Goal: Task Accomplishment & Management: Complete application form

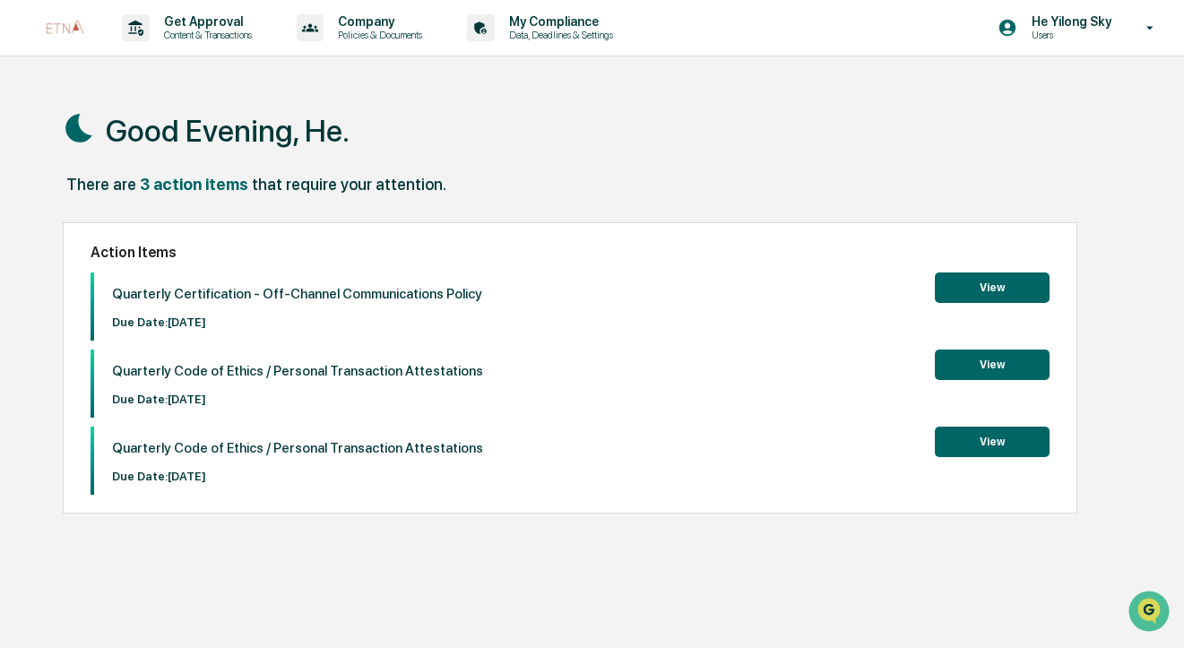
click at [999, 293] on button "View" at bounding box center [992, 287] width 115 height 30
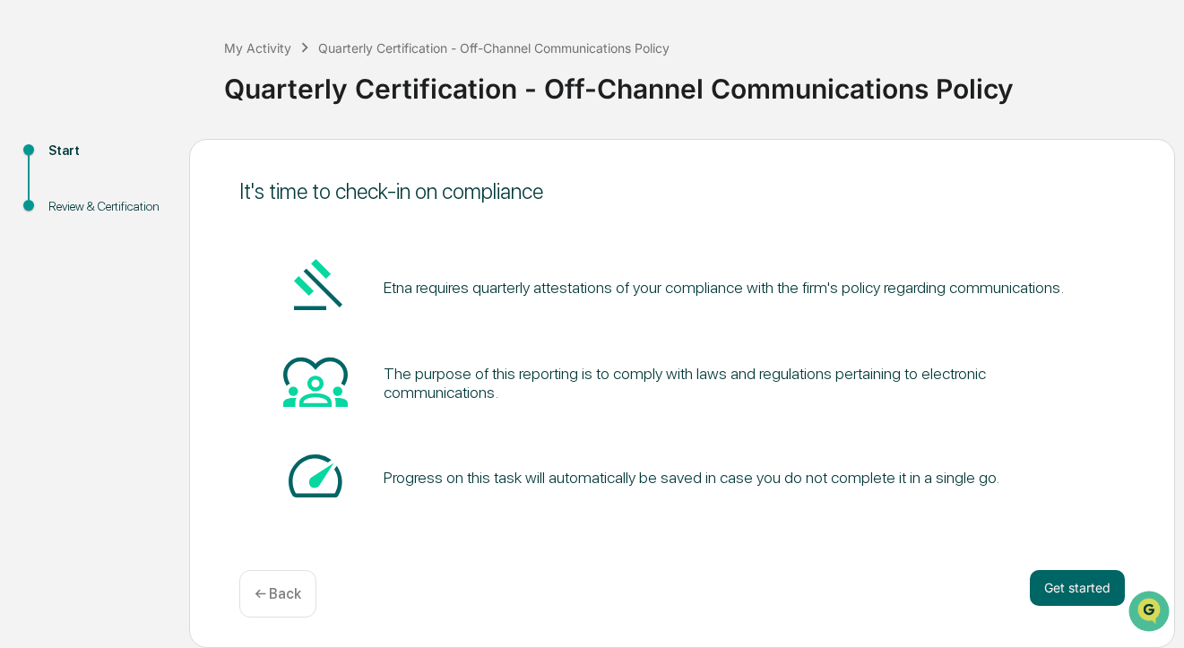
scroll to position [74, 0]
click at [1075, 588] on button "Get started" at bounding box center [1077, 588] width 95 height 36
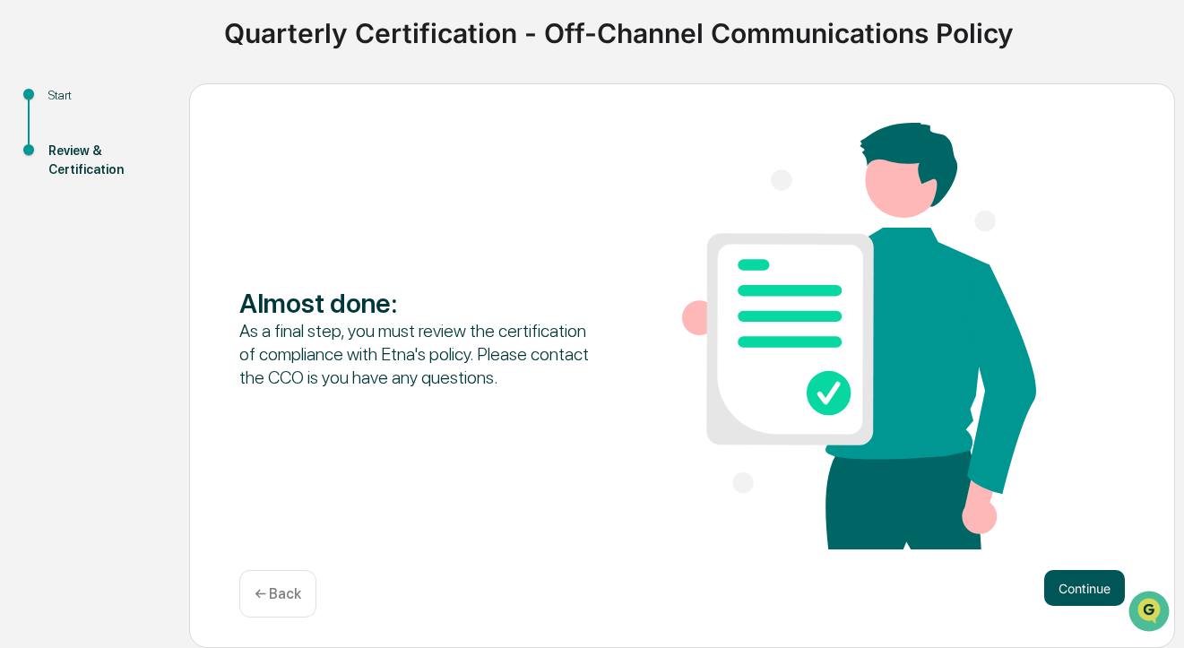
scroll to position [131, 0]
click at [1073, 592] on button "Continue" at bounding box center [1084, 588] width 81 height 36
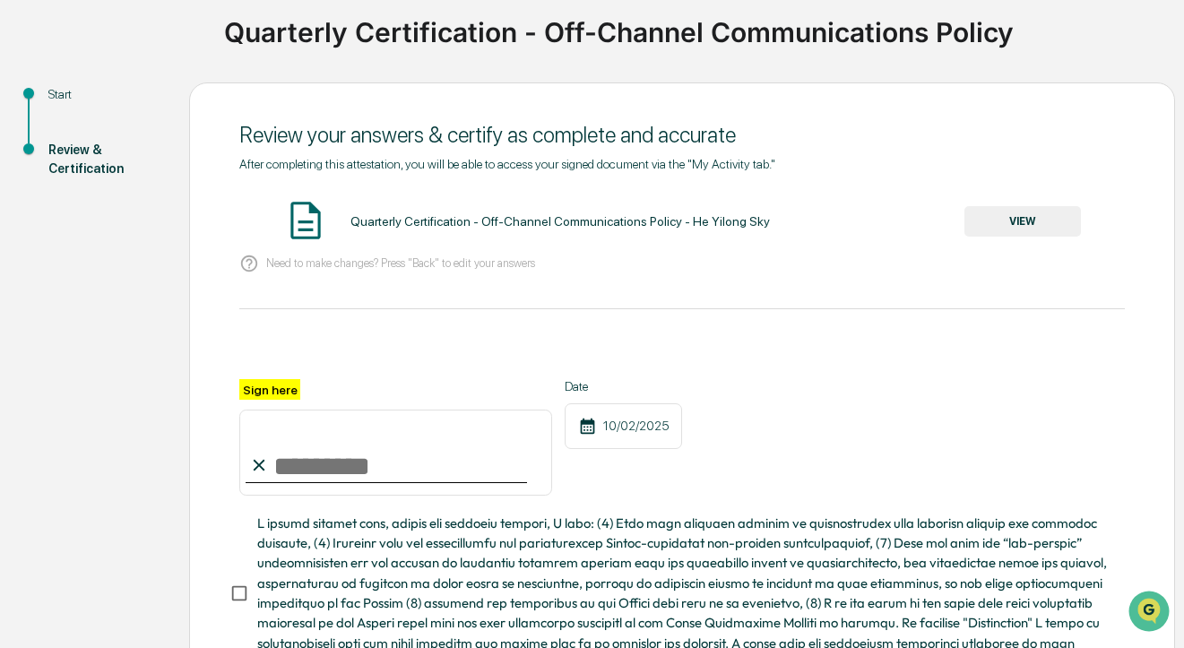
click at [349, 453] on input "Sign here" at bounding box center [395, 453] width 313 height 86
type input "*********"
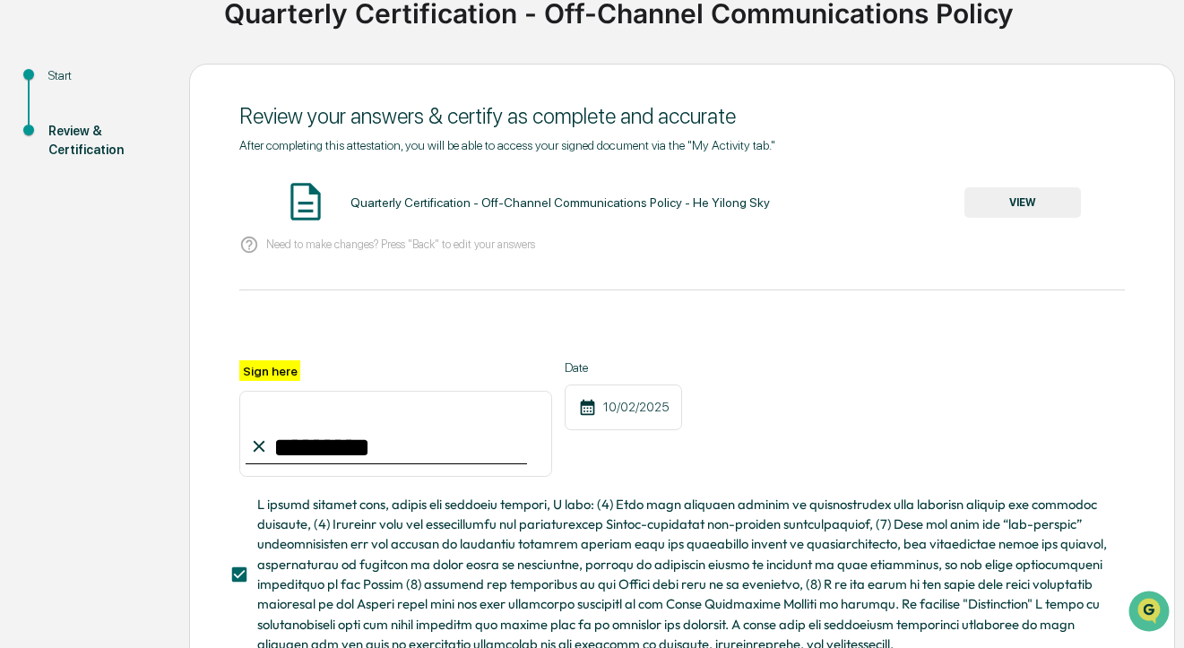
scroll to position [151, 0]
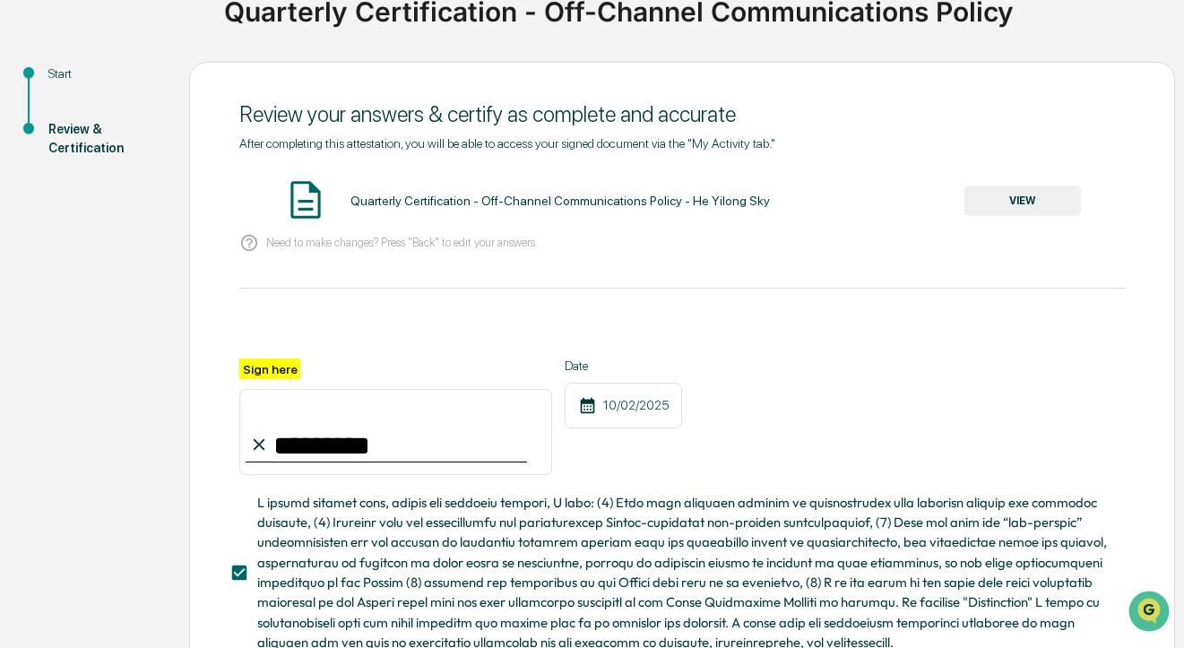
click at [1014, 205] on button "VIEW" at bounding box center [1022, 201] width 117 height 30
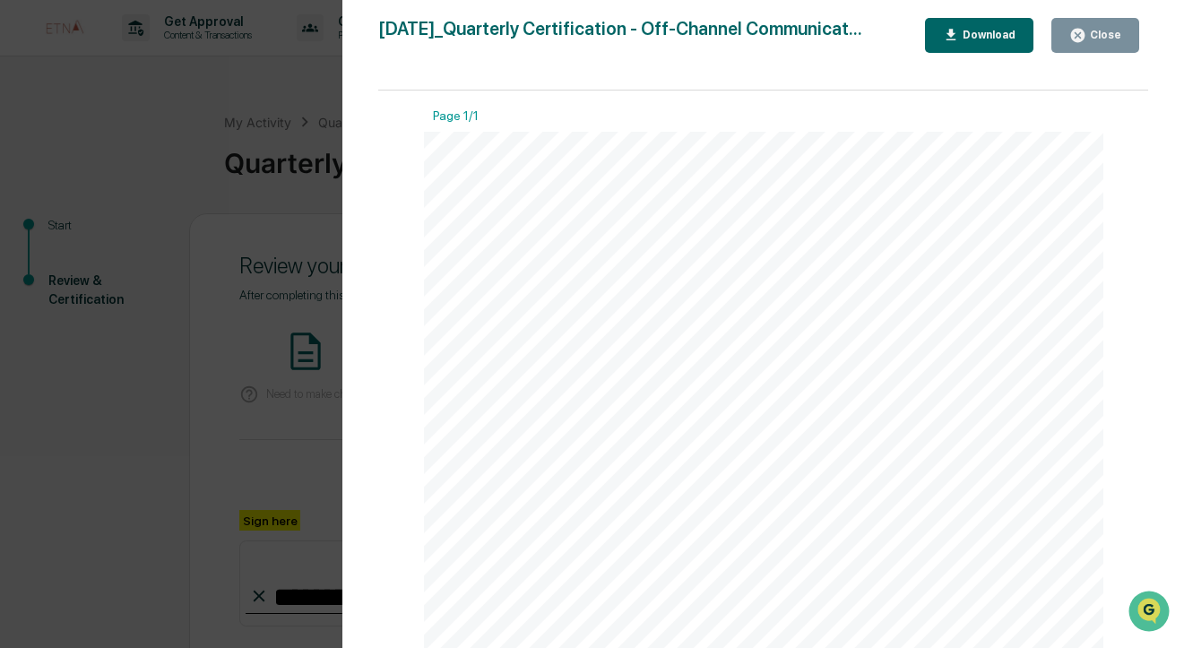
scroll to position [0, 0]
click at [270, 449] on div "Version History [DATE] 09:38 AM He Yilong Sky [DATE]_Quarterly Certification - …" at bounding box center [592, 324] width 1184 height 648
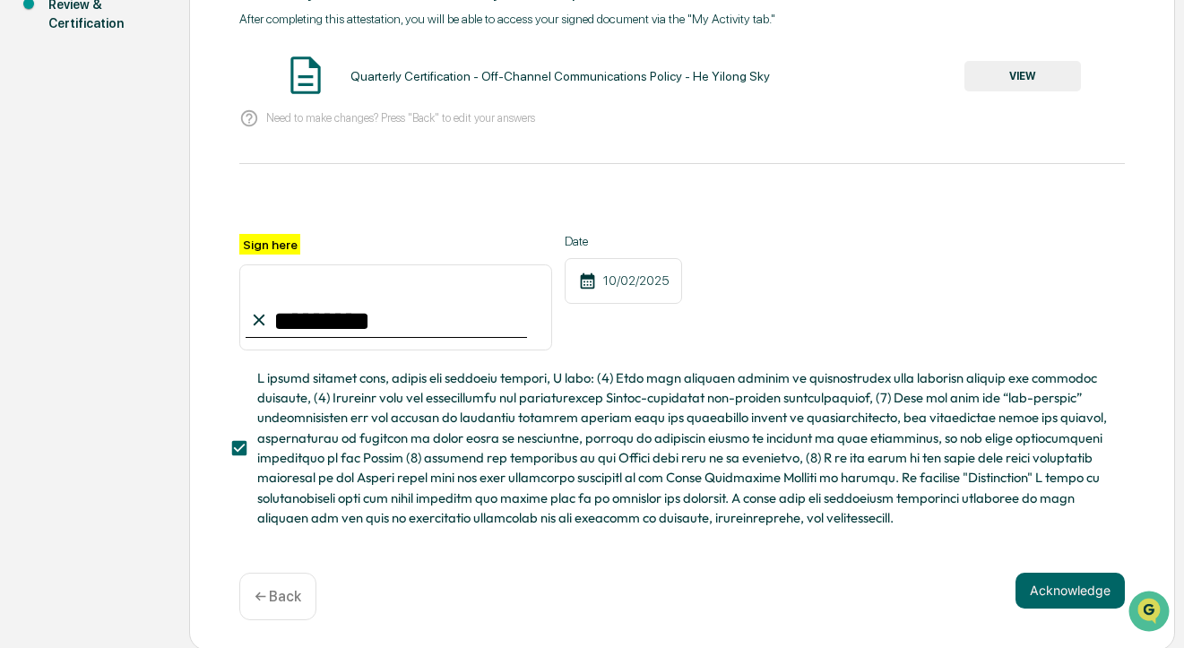
scroll to position [275, 0]
click at [1056, 582] on button "Acknowledge" at bounding box center [1070, 592] width 109 height 36
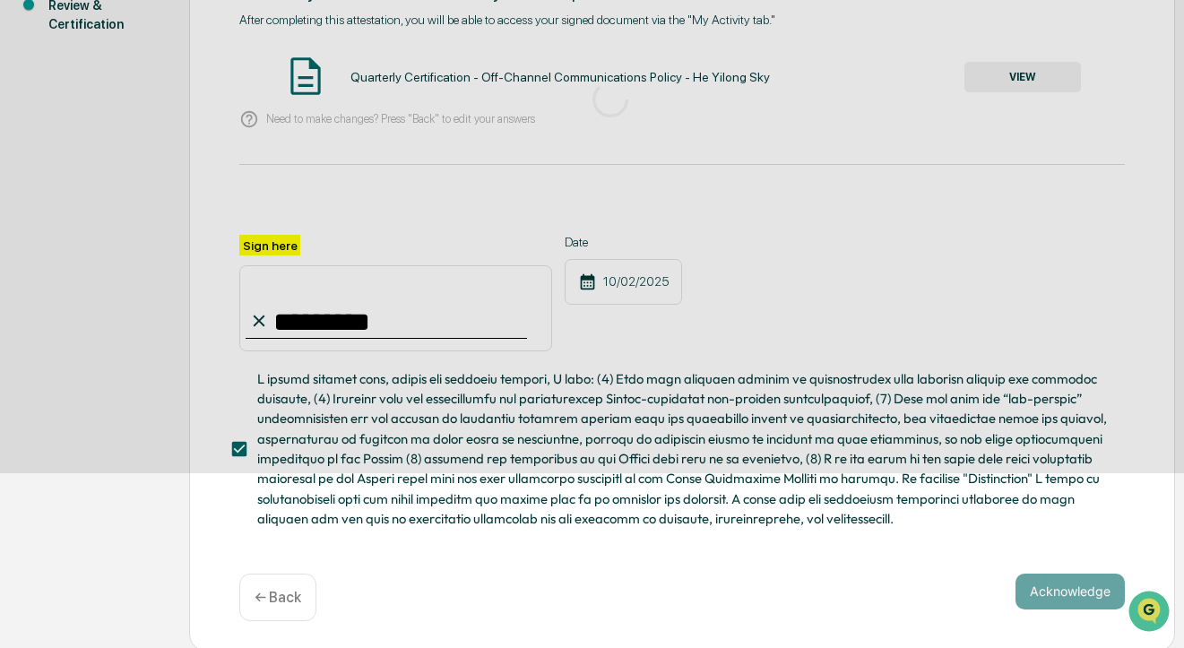
scroll to position [74, 0]
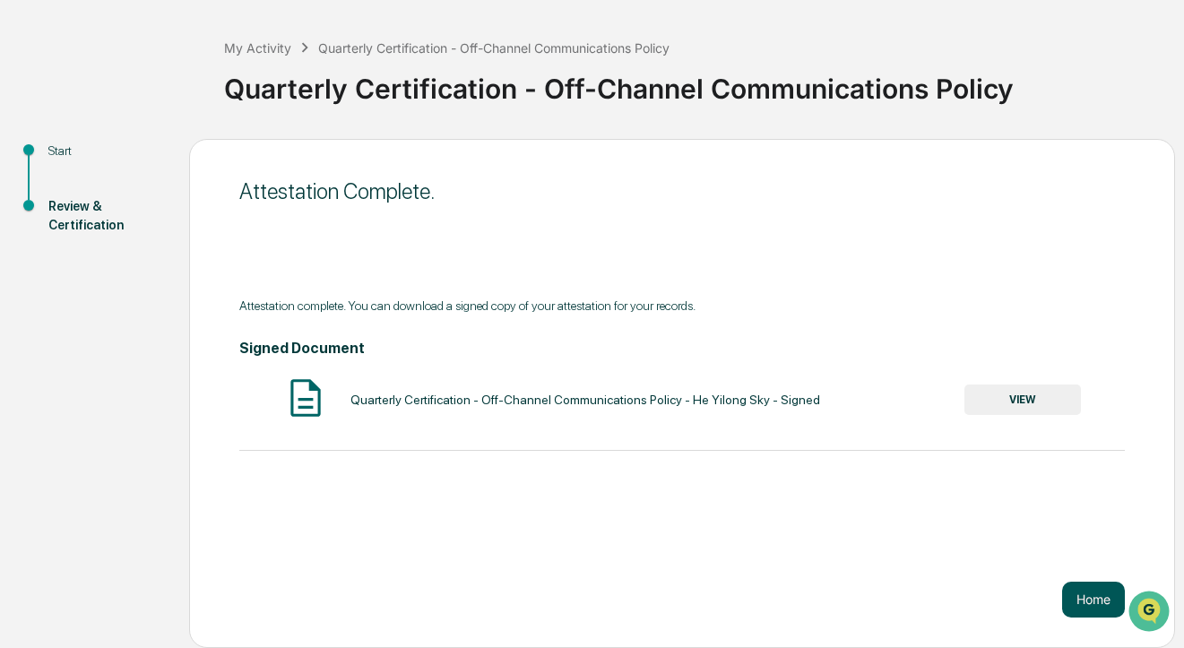
click at [1094, 598] on button "Home" at bounding box center [1093, 600] width 63 height 36
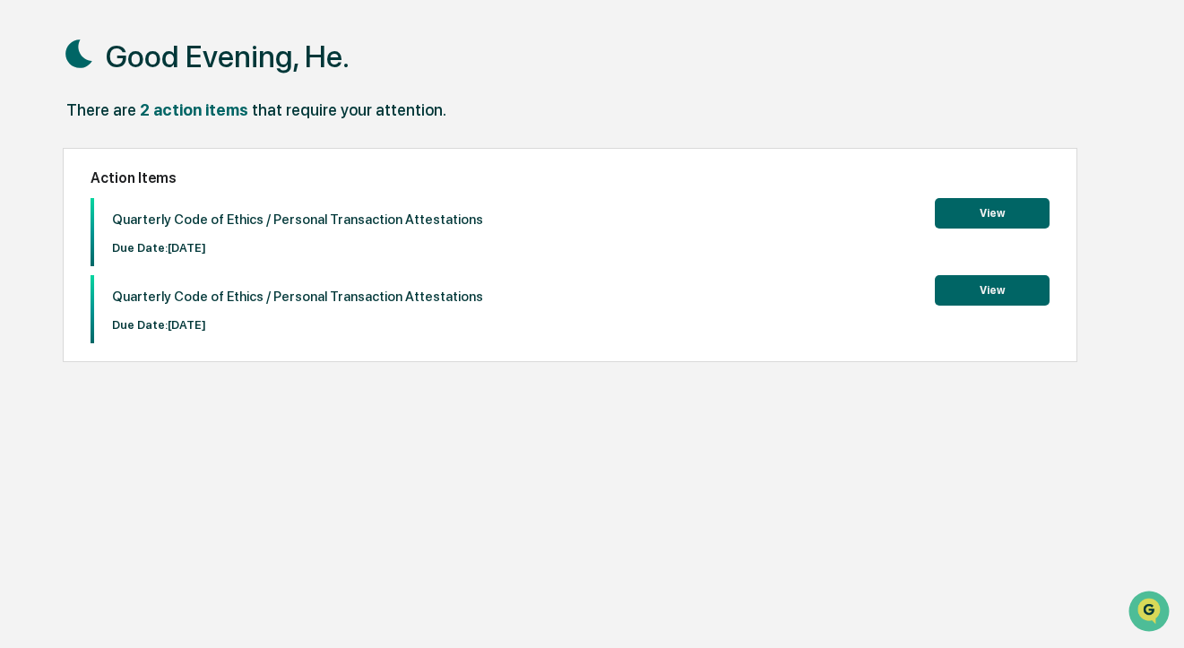
click at [980, 209] on button "View" at bounding box center [992, 213] width 115 height 30
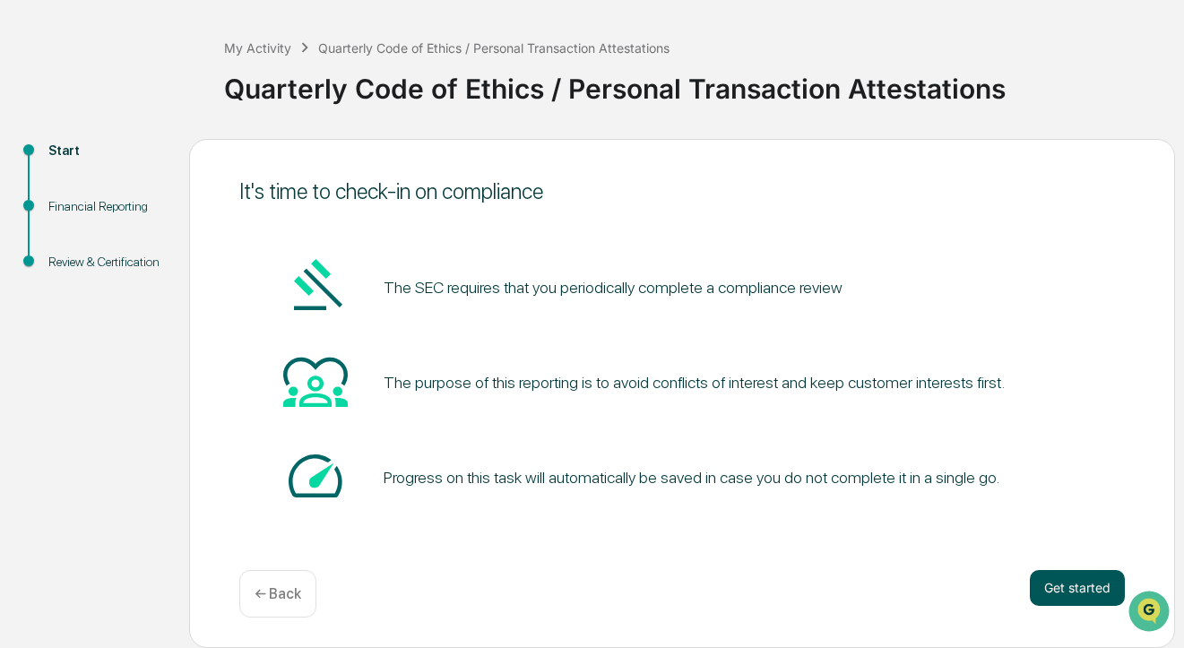
scroll to position [74, 0]
click at [1077, 593] on button "Get started" at bounding box center [1077, 588] width 95 height 36
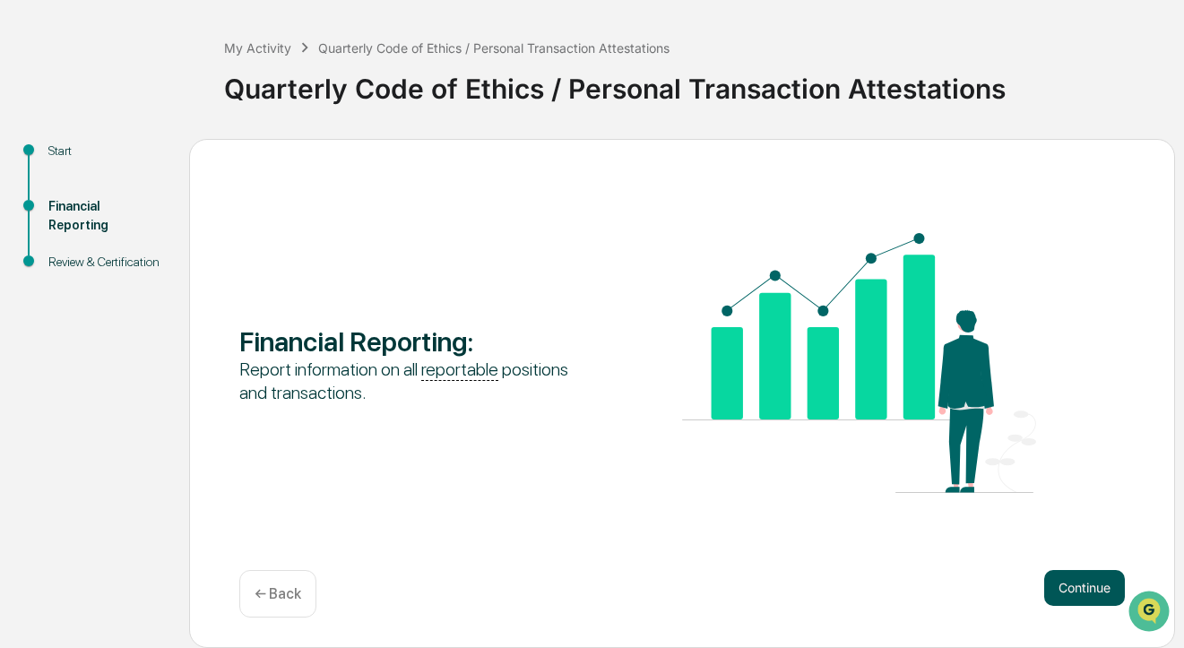
click at [1075, 582] on button "Continue" at bounding box center [1084, 588] width 81 height 36
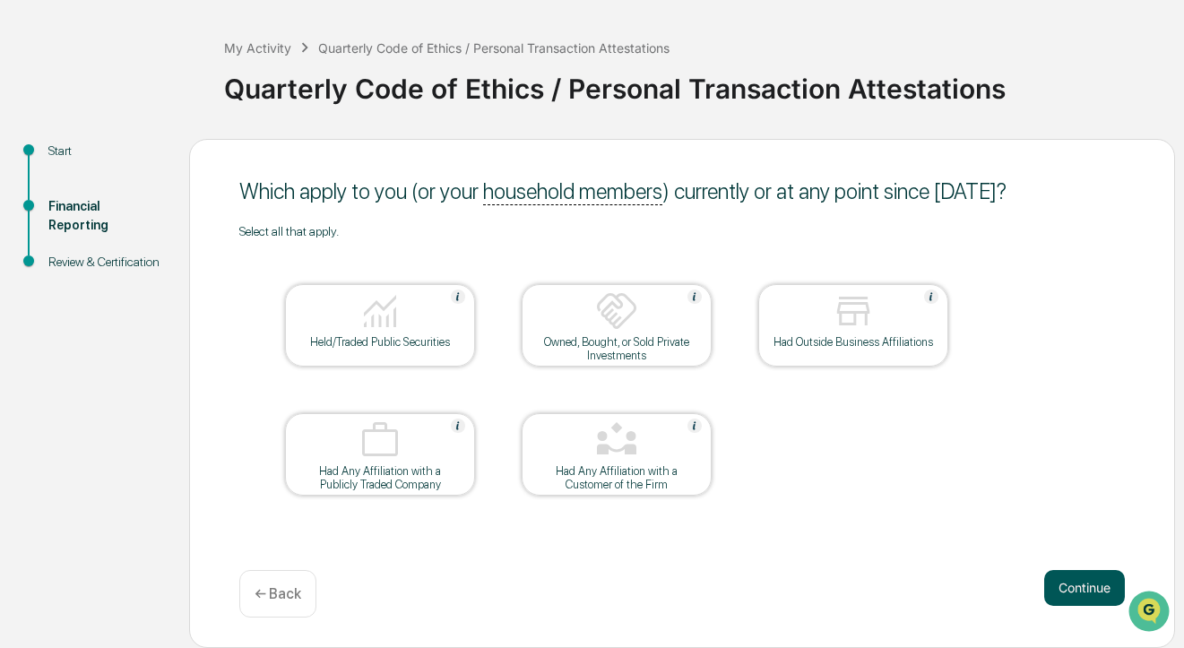
click at [1073, 593] on button "Continue" at bounding box center [1084, 588] width 81 height 36
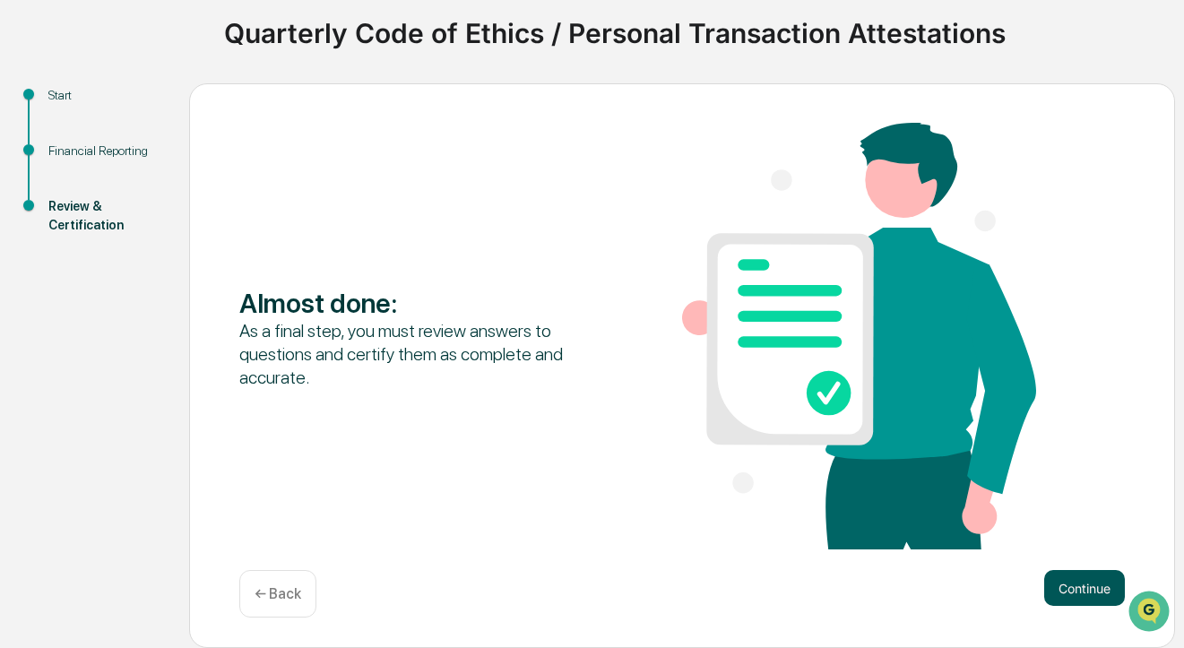
scroll to position [131, 0]
click at [1073, 594] on button "Continue" at bounding box center [1084, 588] width 81 height 36
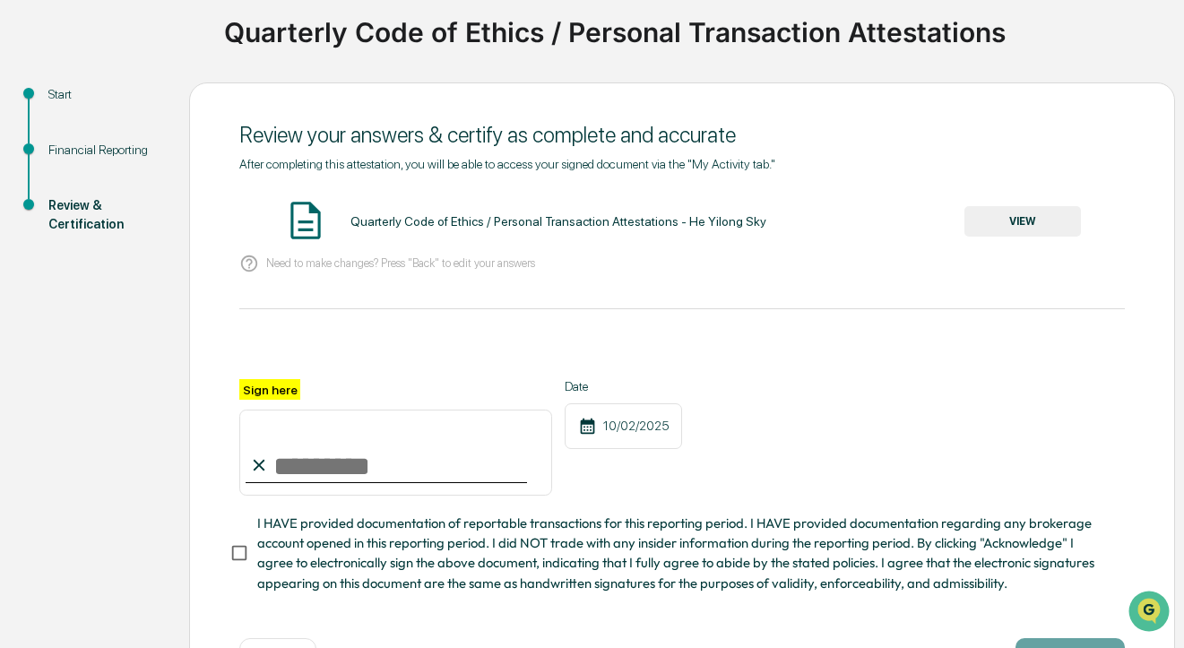
click at [350, 469] on input "Sign here" at bounding box center [395, 453] width 313 height 86
type input "*********"
click at [1023, 216] on button "VIEW" at bounding box center [1022, 221] width 117 height 30
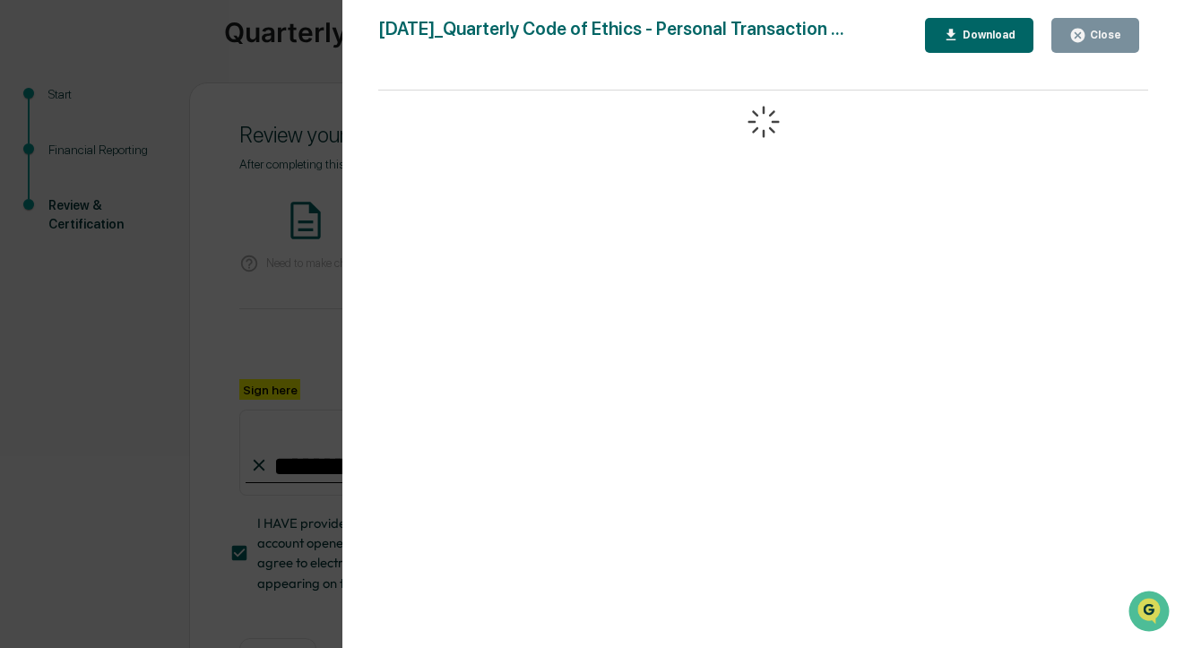
click at [296, 334] on div "Version History [DATE] 09:39 AM He Yilong Sky [DATE]_Quarterly Code of Ethics -…" at bounding box center [592, 324] width 1184 height 648
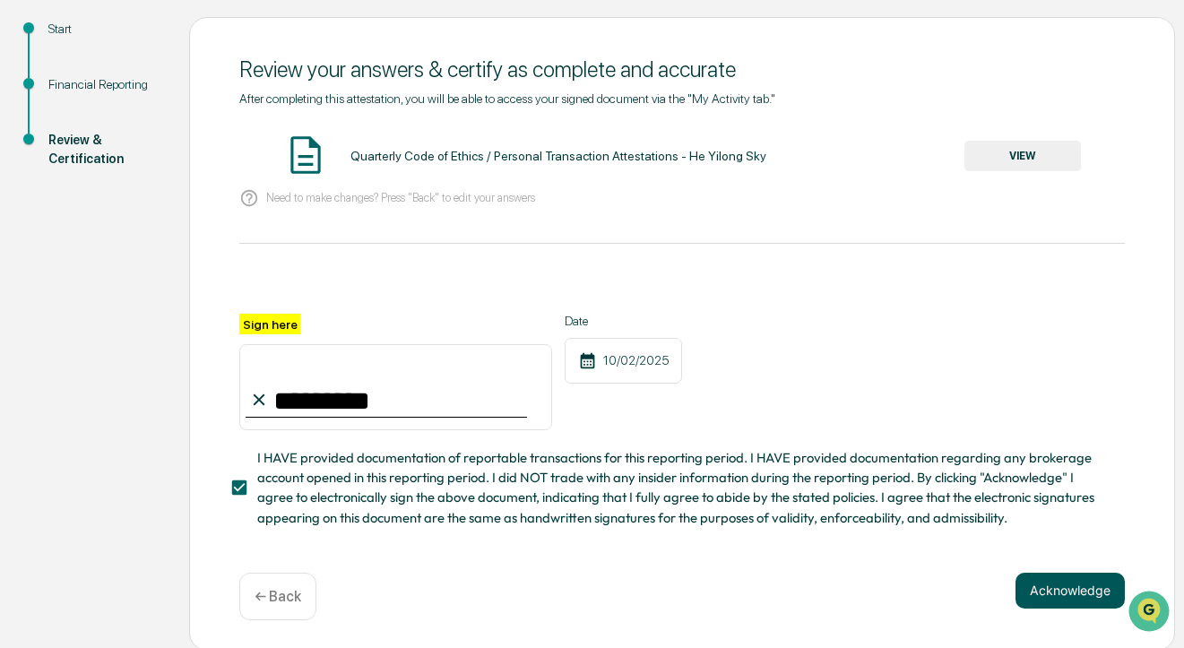
click at [1062, 597] on button "Acknowledge" at bounding box center [1070, 591] width 109 height 36
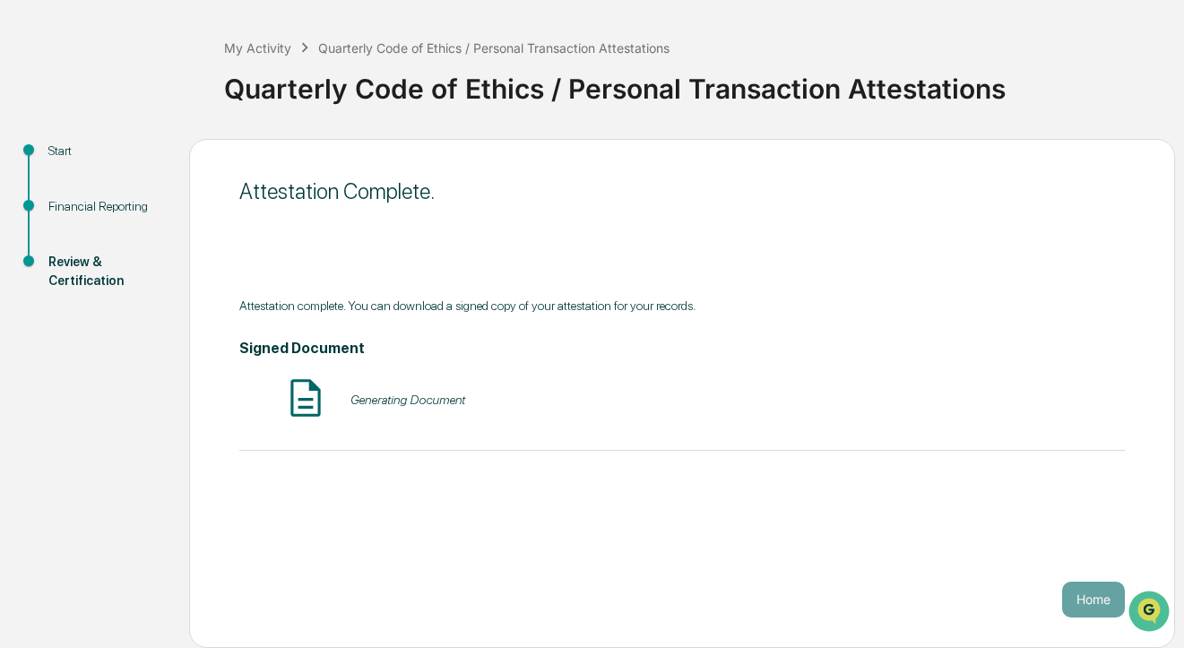
scroll to position [74, 0]
click at [1069, 599] on button "Home" at bounding box center [1093, 600] width 63 height 36
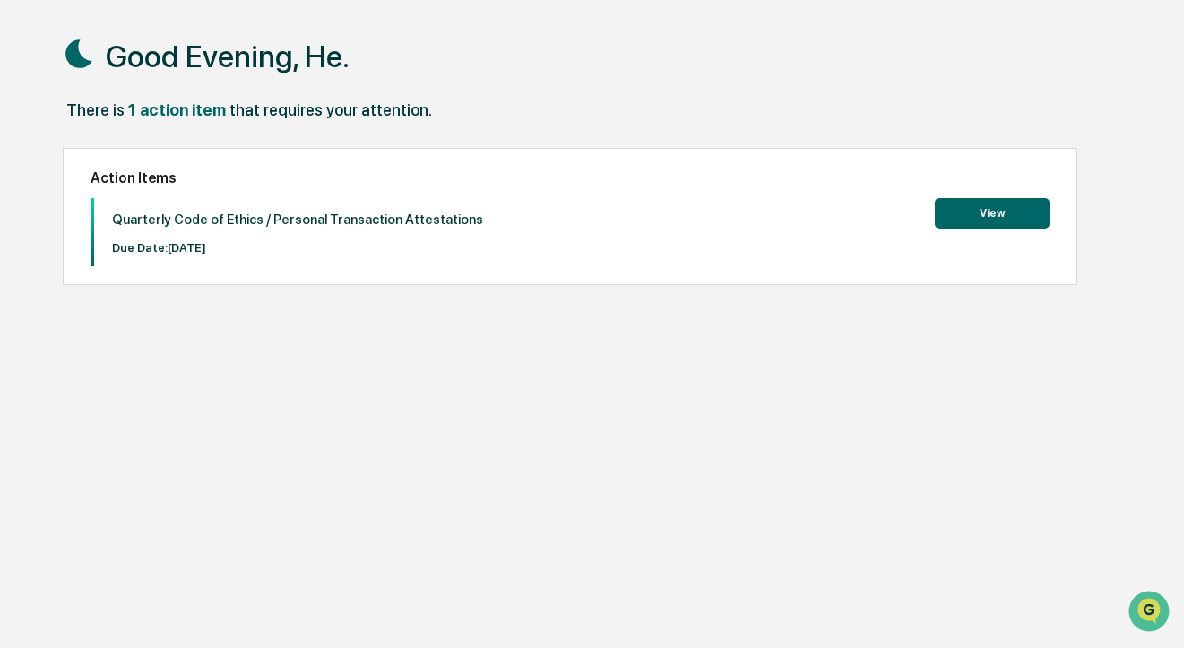
click at [970, 209] on button "View" at bounding box center [992, 213] width 115 height 30
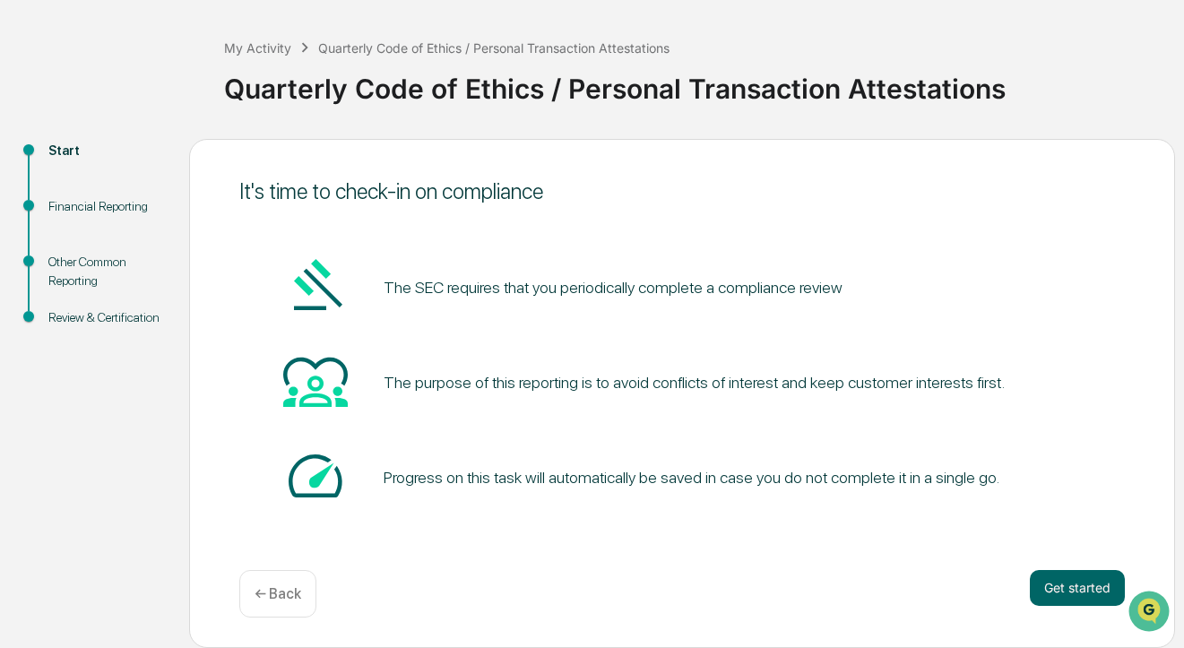
scroll to position [74, 0]
click at [1092, 593] on button "Get started" at bounding box center [1077, 588] width 95 height 36
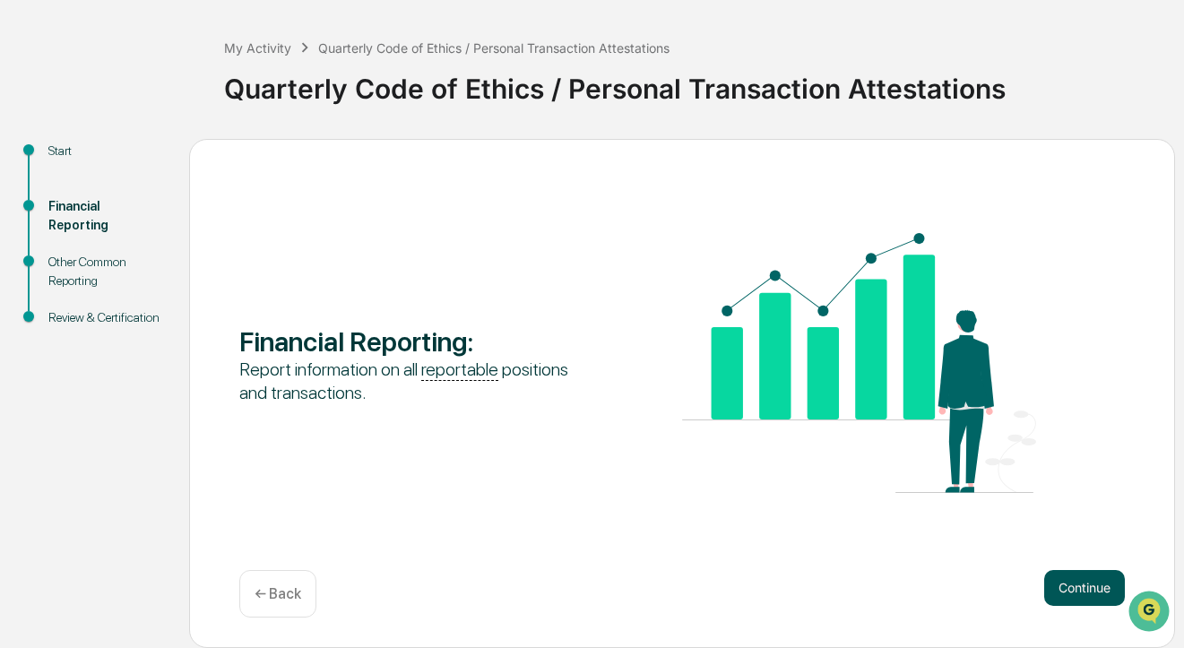
click at [1074, 592] on button "Continue" at bounding box center [1084, 588] width 81 height 36
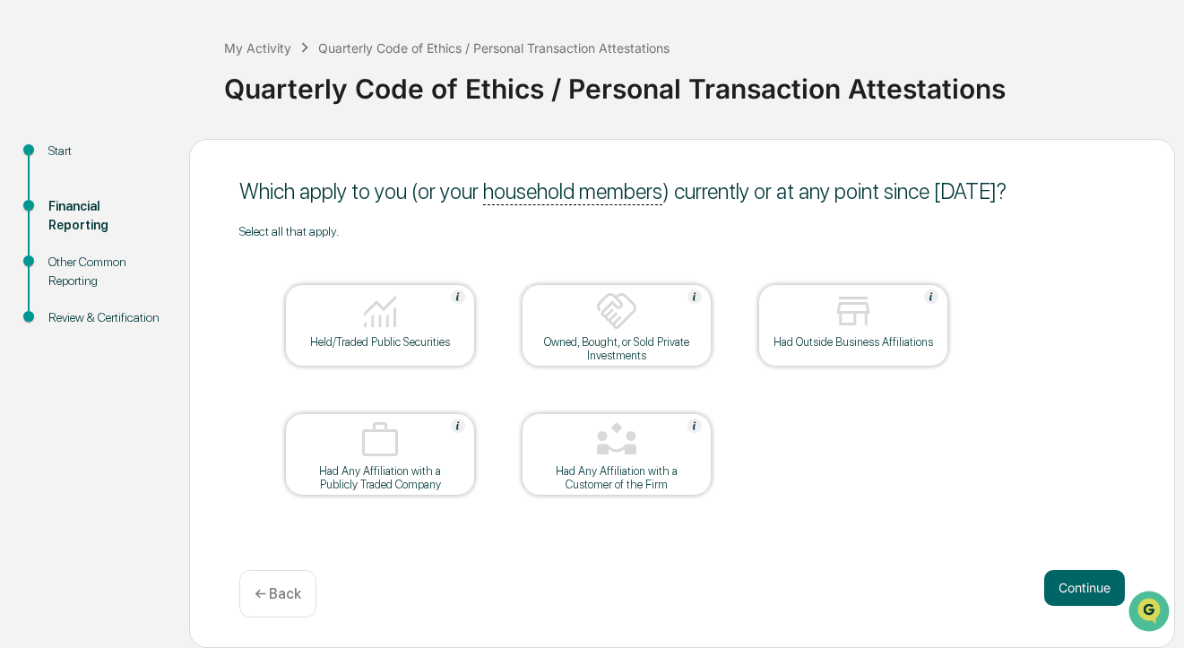
click at [1074, 592] on button "Continue" at bounding box center [1084, 588] width 81 height 36
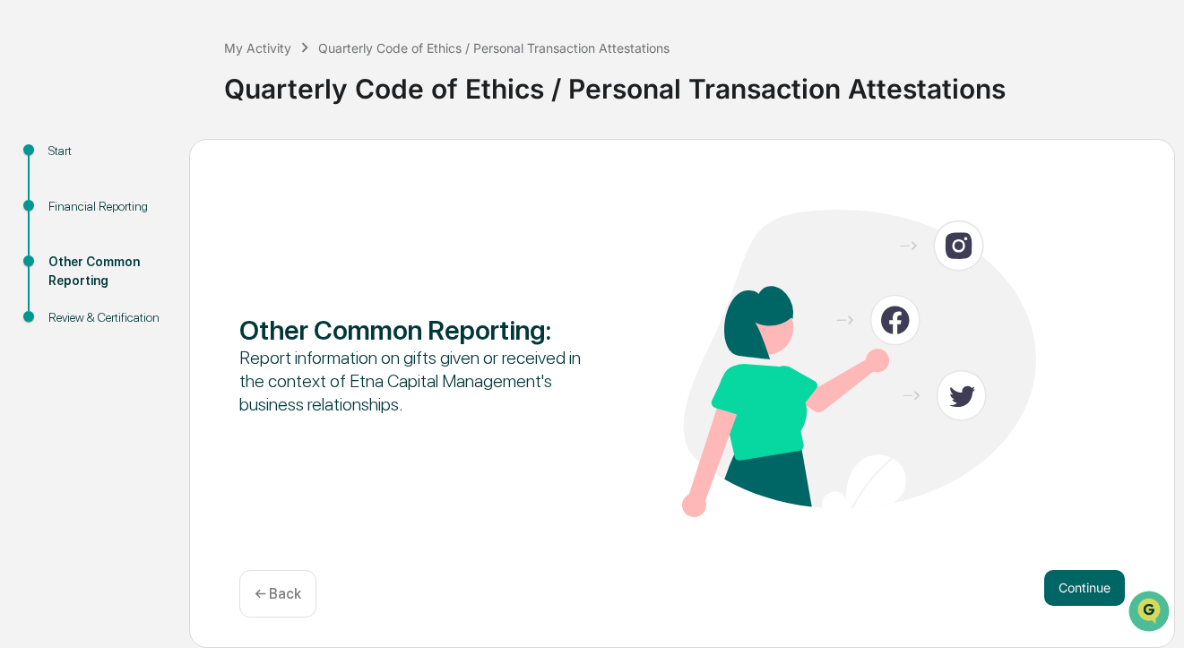
click at [1074, 592] on button "Continue" at bounding box center [1084, 588] width 81 height 36
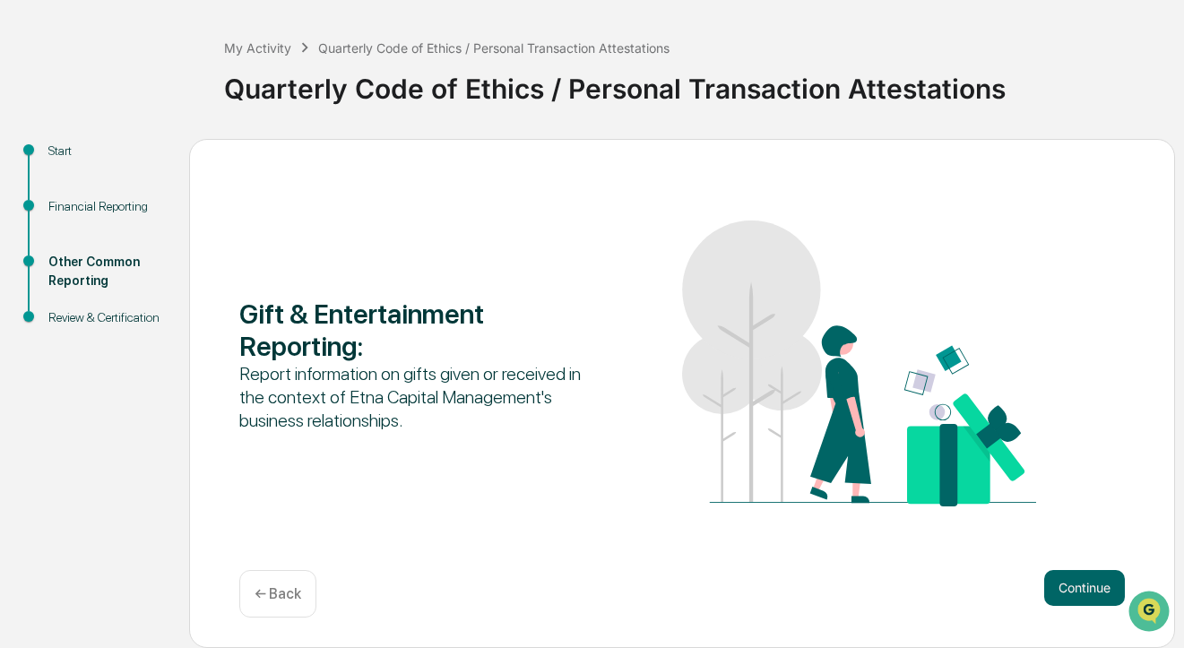
click at [1074, 592] on button "Continue" at bounding box center [1084, 588] width 81 height 36
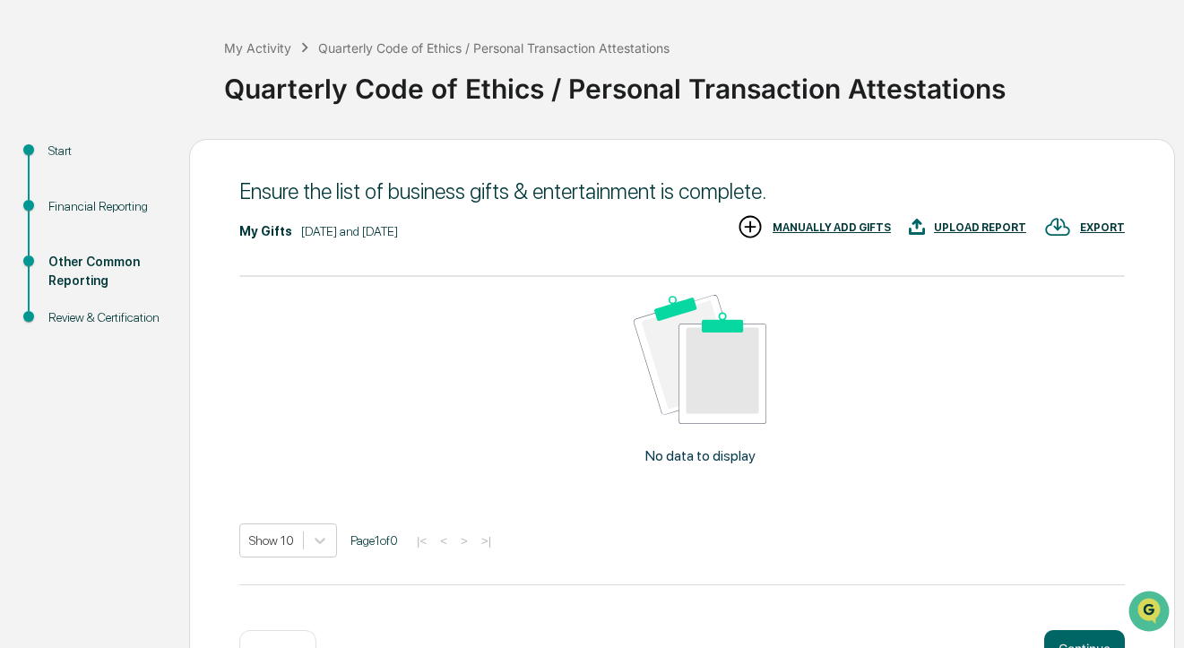
click at [1074, 558] on div "Show 10 Page 1 of 0 |< < > >|" at bounding box center [682, 540] width 886 height 34
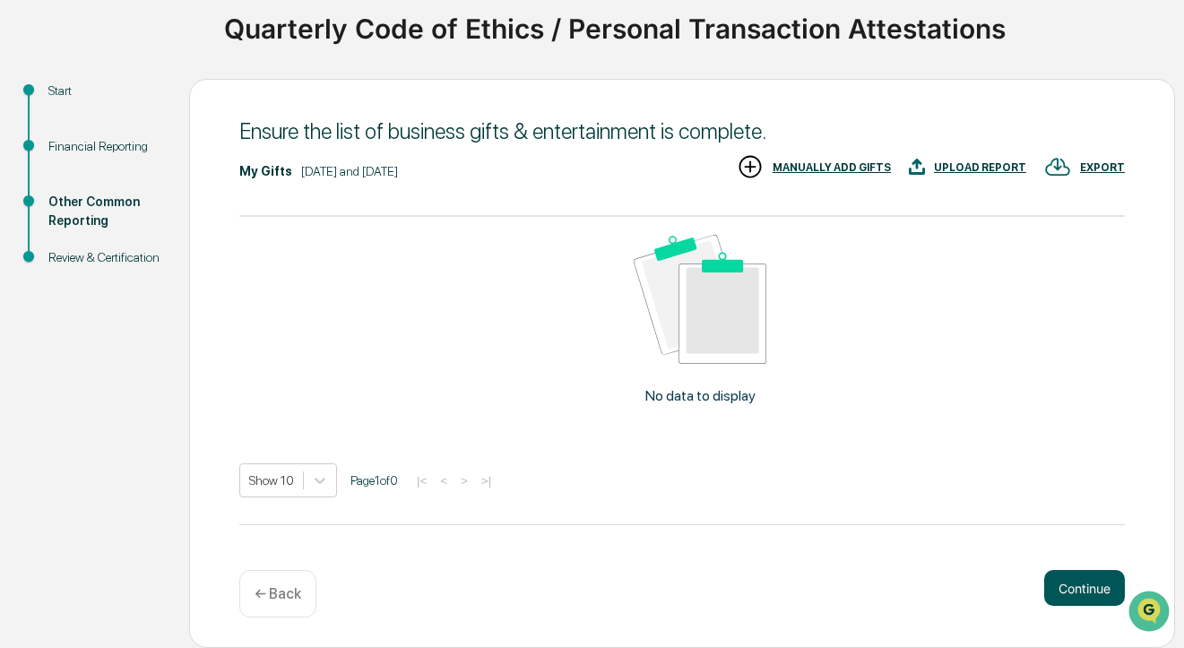
click at [1078, 585] on button "Continue" at bounding box center [1084, 588] width 81 height 36
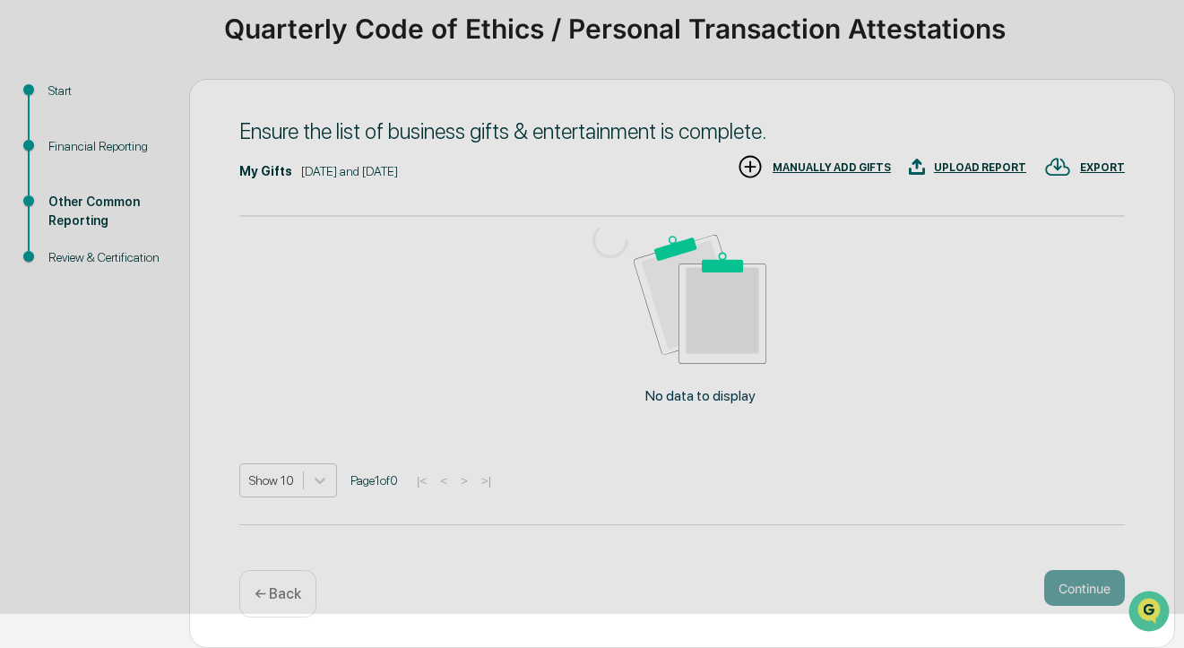
scroll to position [131, 0]
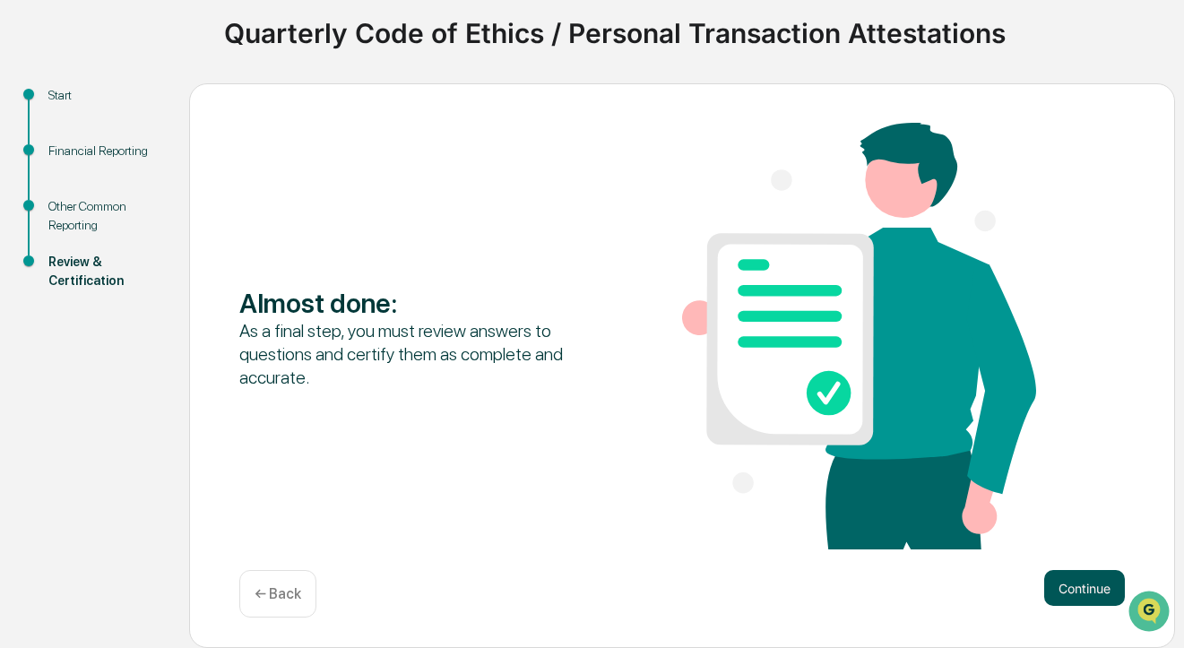
click at [1078, 585] on button "Continue" at bounding box center [1084, 588] width 81 height 36
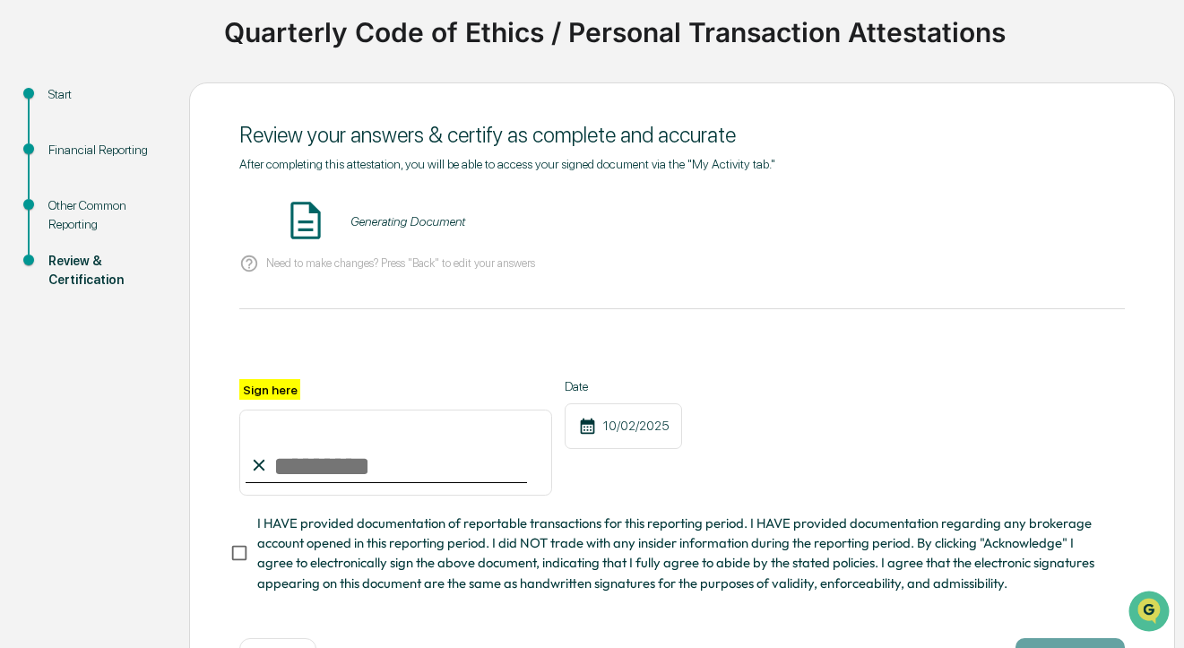
click at [342, 469] on input "Sign here" at bounding box center [395, 453] width 313 height 86
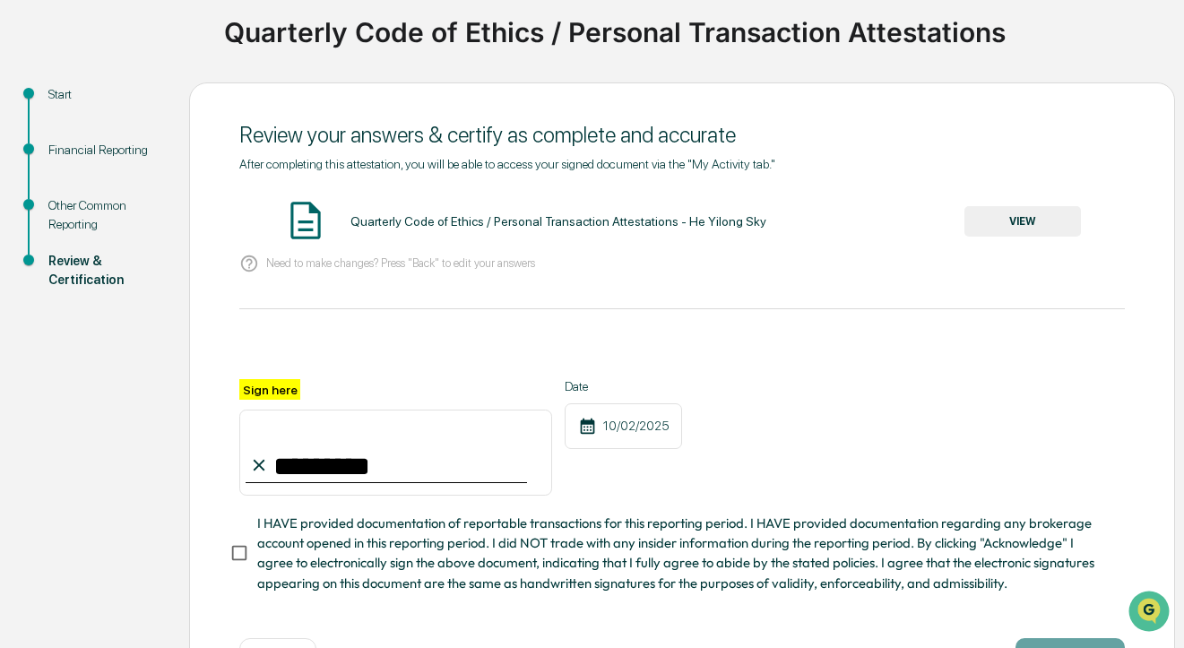
type input "*********"
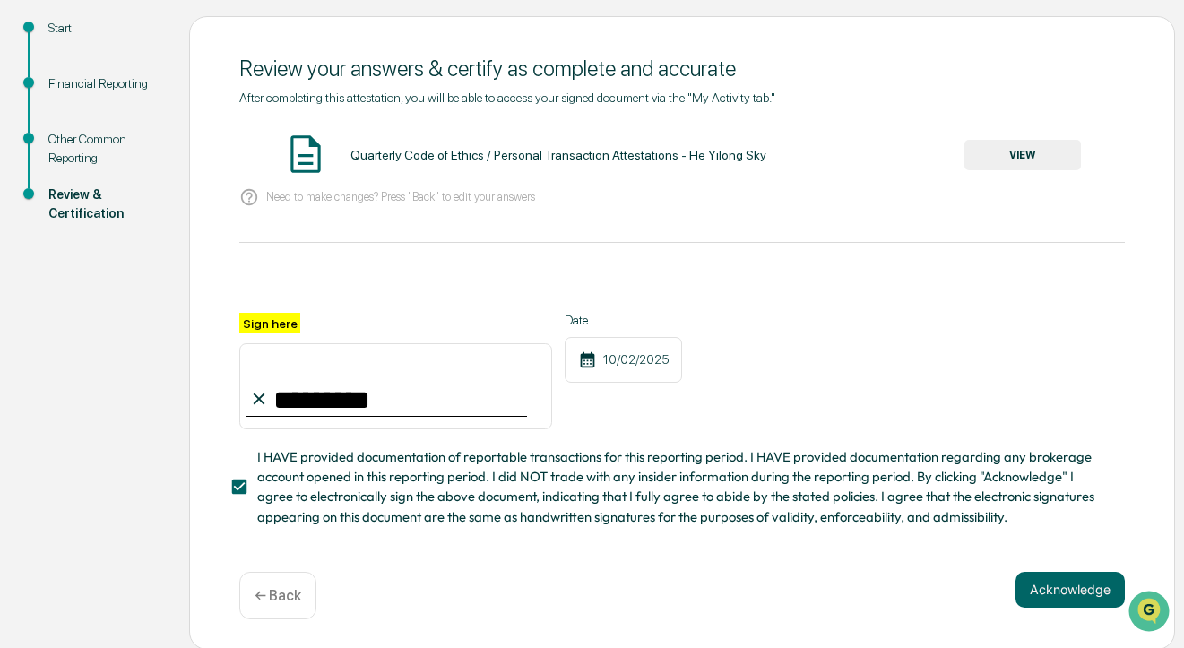
scroll to position [196, 0]
click at [1048, 592] on button "Acknowledge" at bounding box center [1070, 591] width 109 height 36
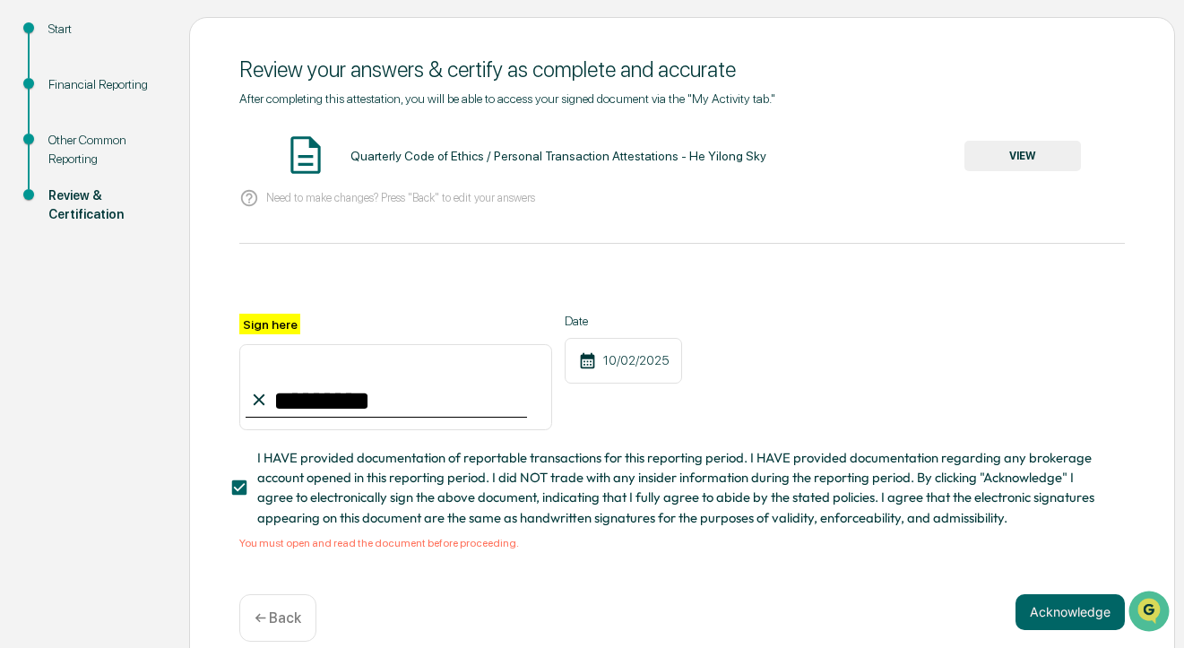
click at [1022, 155] on button "VIEW" at bounding box center [1022, 156] width 117 height 30
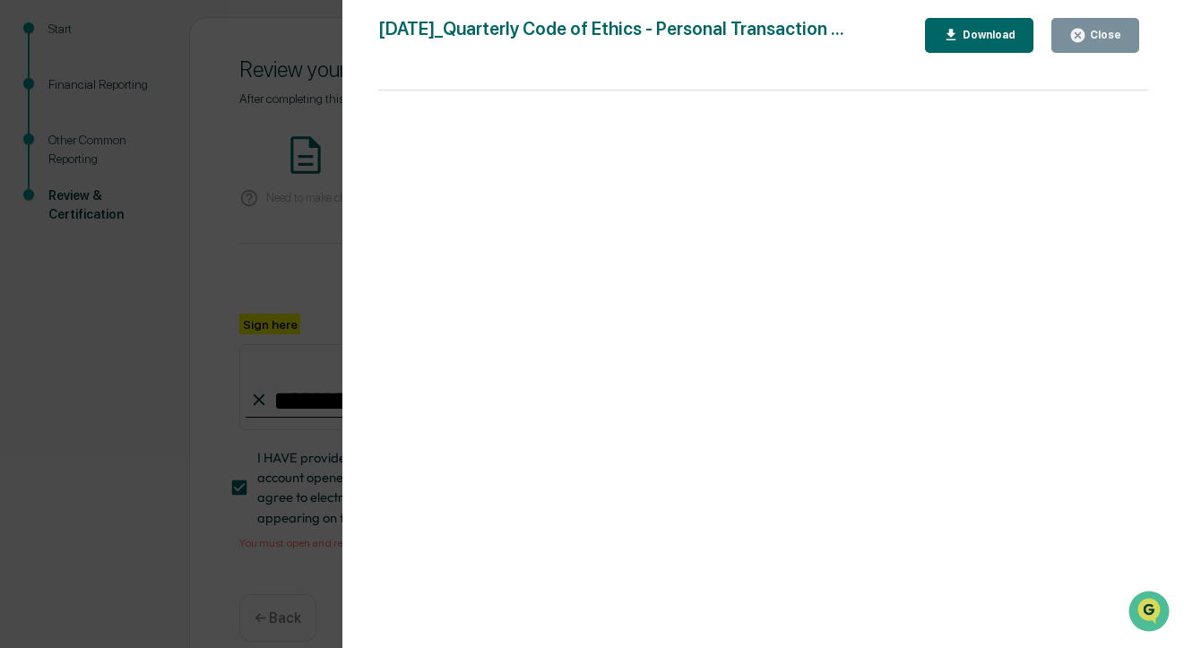
click at [301, 267] on div "Version History [DATE] 09:39 AM He Yilong Sky [DATE]_Quarterly Code of Ethics -…" at bounding box center [592, 324] width 1184 height 648
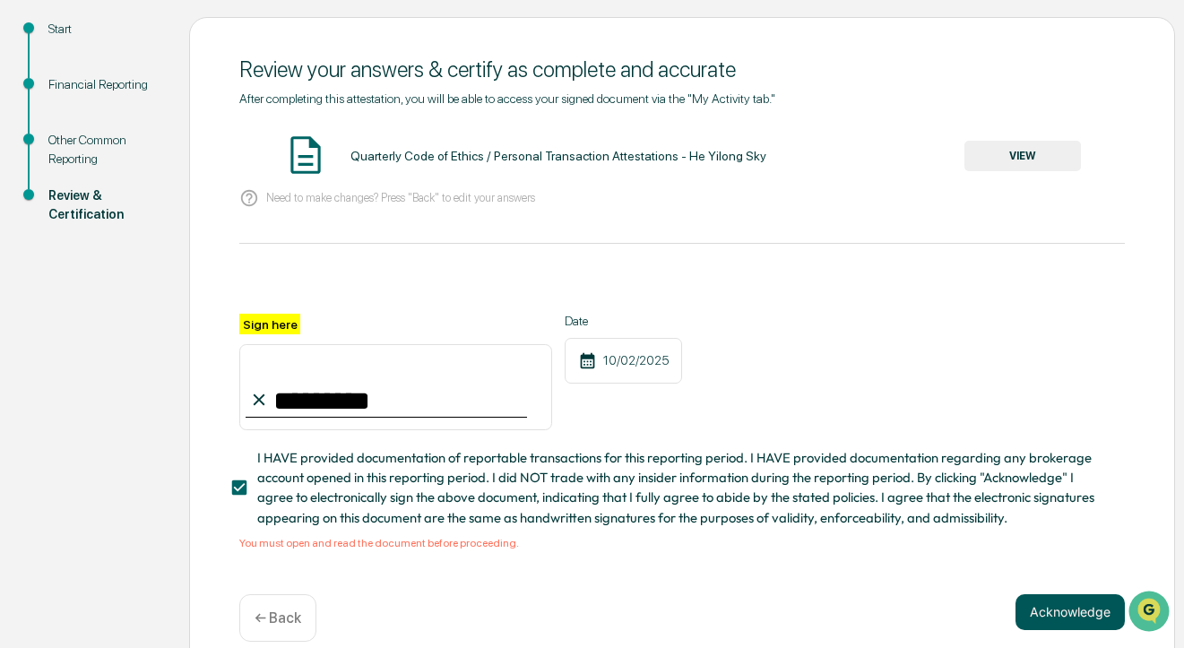
click at [1073, 606] on button "Acknowledge" at bounding box center [1070, 612] width 109 height 36
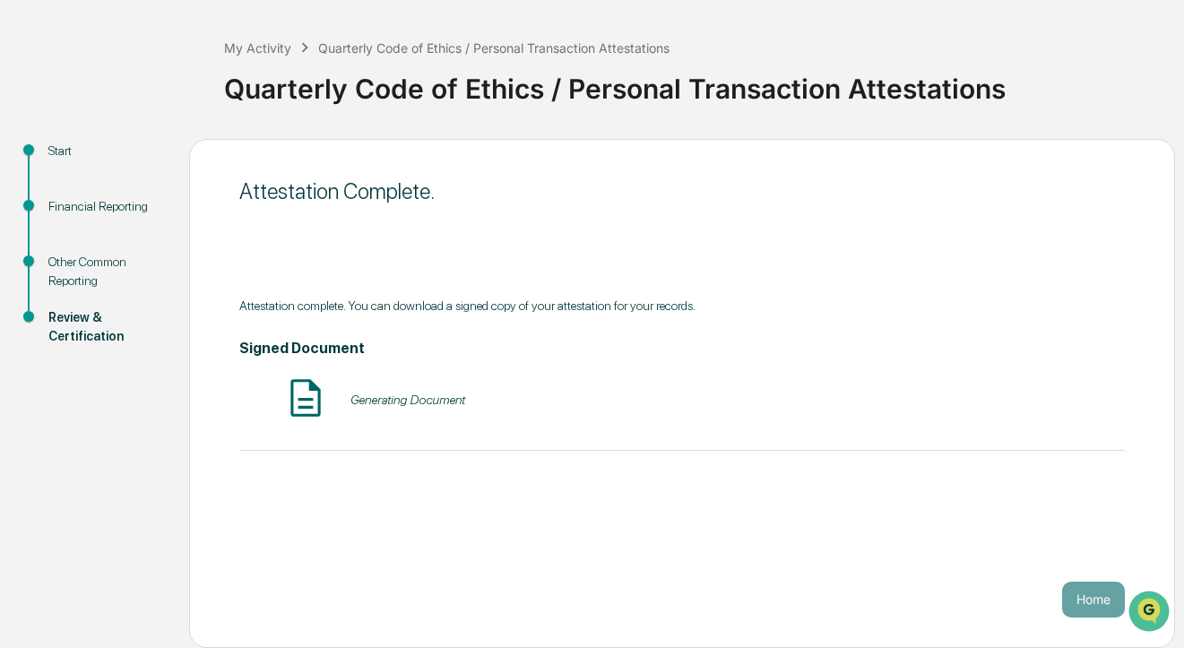
scroll to position [74, 0]
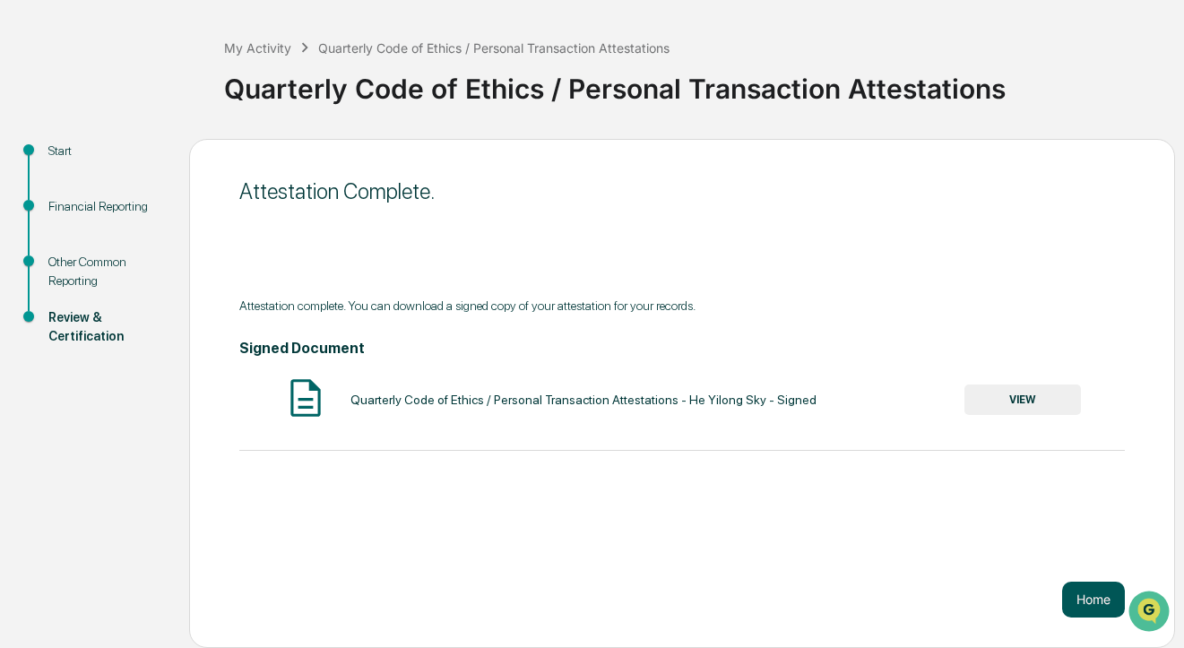
click at [1073, 606] on button "Home" at bounding box center [1093, 600] width 63 height 36
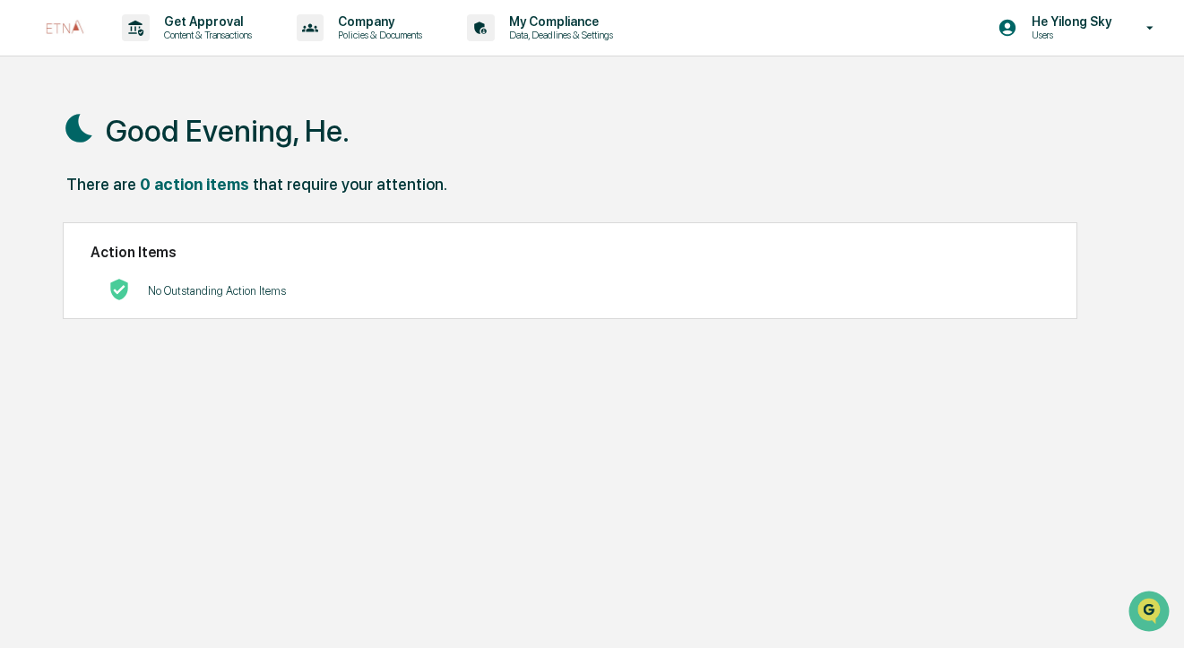
click at [233, 188] on div "0 action items" at bounding box center [194, 184] width 109 height 19
click at [210, 188] on div "0 action items" at bounding box center [194, 184] width 109 height 19
